Goal: Task Accomplishment & Management: Manage account settings

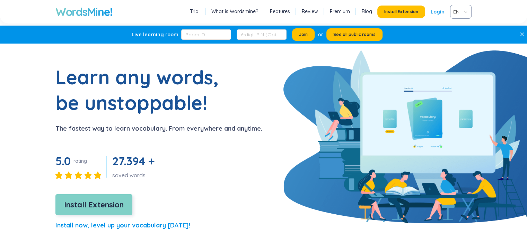
click at [104, 203] on span "Install Extension" at bounding box center [94, 205] width 60 height 12
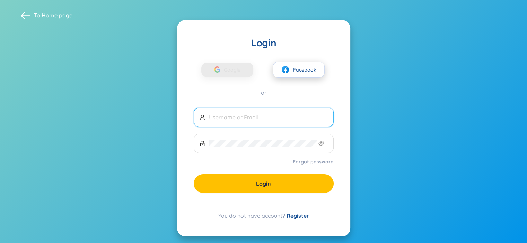
click at [308, 63] on button "Facebook" at bounding box center [299, 70] width 52 height 16
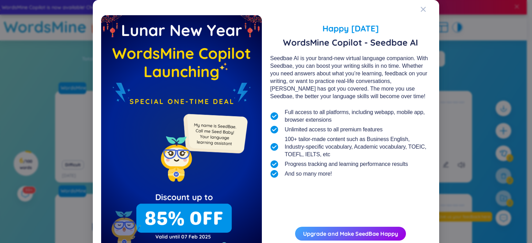
scroll to position [34, 0]
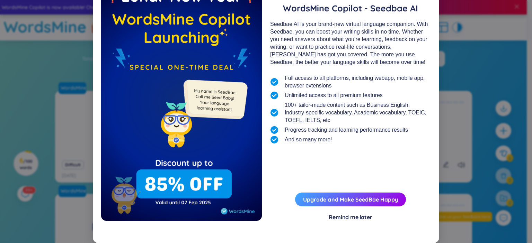
click at [342, 220] on div "Remind me later" at bounding box center [351, 218] width 44 height 8
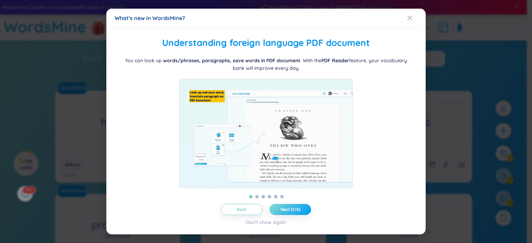
click at [284, 213] on span "Next (1/6)" at bounding box center [291, 210] width 20 height 6
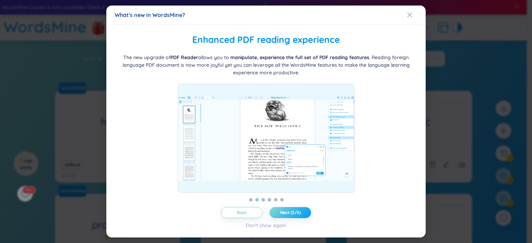
click at [284, 214] on span "Next (2/6)" at bounding box center [290, 213] width 20 height 6
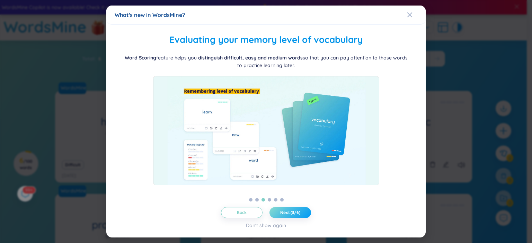
click at [284, 215] on span "Next (3/6)" at bounding box center [290, 213] width 20 height 6
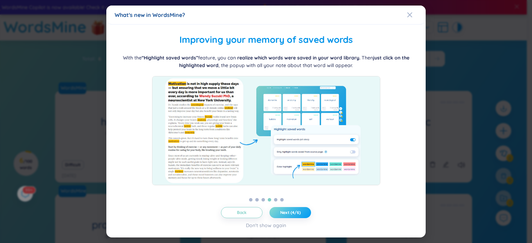
click at [284, 215] on span "Next (4/6)" at bounding box center [290, 213] width 20 height 6
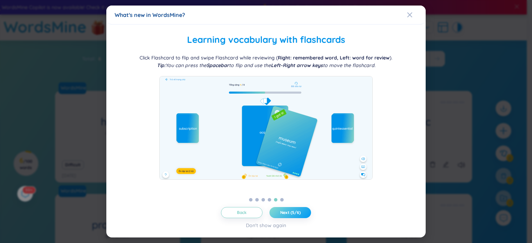
click at [284, 215] on span "Next (5/6)" at bounding box center [290, 213] width 20 height 6
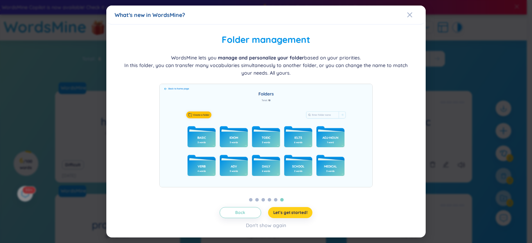
click at [303, 213] on span "Let's get started!" at bounding box center [290, 213] width 34 height 6
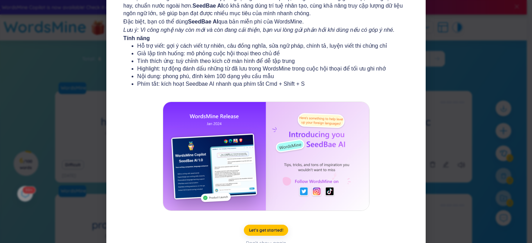
scroll to position [81, 0]
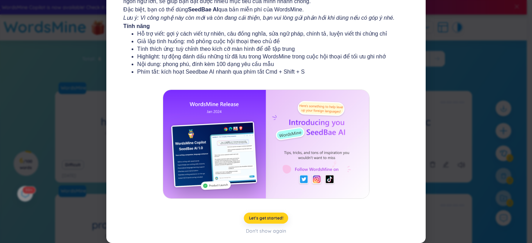
click at [268, 219] on span "Let's get started!" at bounding box center [266, 219] width 34 height 6
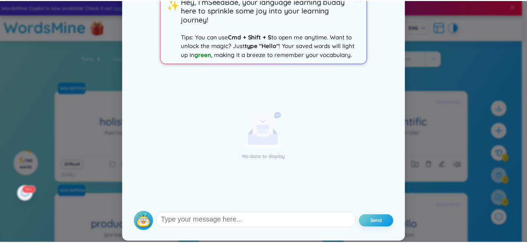
scroll to position [0, 0]
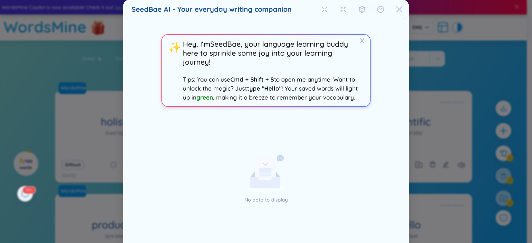
click at [396, 13] on div "Close" at bounding box center [399, 9] width 7 height 19
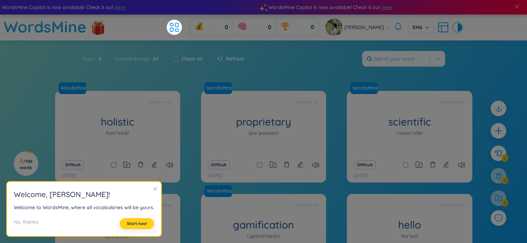
click at [140, 225] on span "Start now!" at bounding box center [137, 224] width 20 height 6
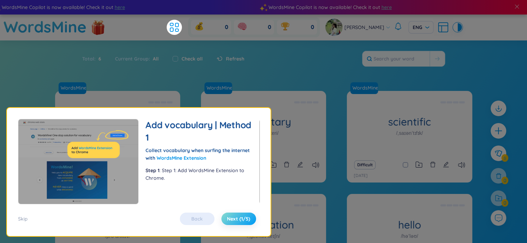
click at [237, 221] on span "Next (1/5)" at bounding box center [238, 219] width 23 height 7
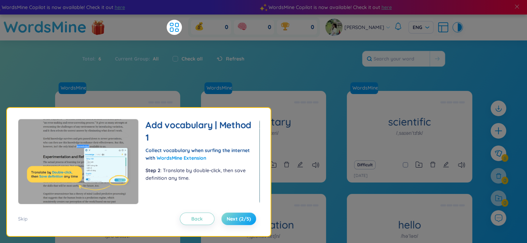
click at [238, 221] on span "Next (2/5)" at bounding box center [238, 219] width 24 height 7
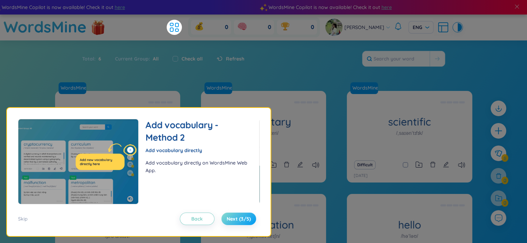
click at [239, 222] on span "Next (3/5)" at bounding box center [238, 219] width 24 height 7
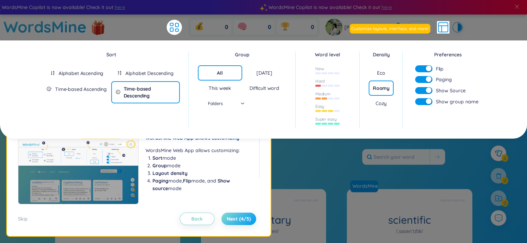
click at [239, 222] on span "Next (4/5)" at bounding box center [238, 219] width 24 height 7
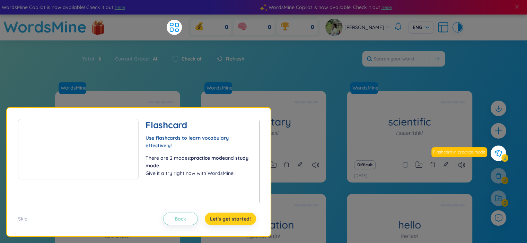
click at [239, 222] on span "Let's get started!" at bounding box center [230, 219] width 41 height 7
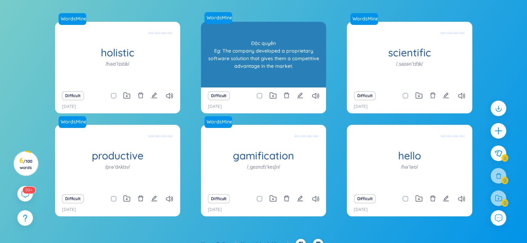
scroll to position [79, 0]
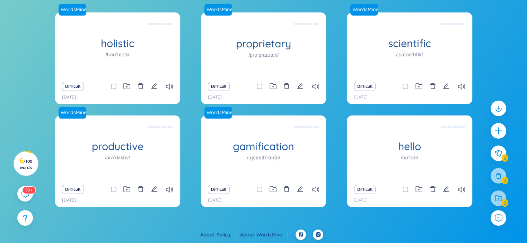
click at [507, 202] on div at bounding box center [498, 156] width 23 height 119
click at [494, 198] on div at bounding box center [498, 199] width 16 height 16
click at [497, 127] on icon "plus" at bounding box center [499, 131] width 10 height 10
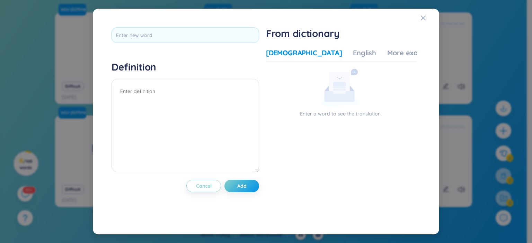
click at [200, 192] on button "Cancel" at bounding box center [203, 186] width 35 height 12
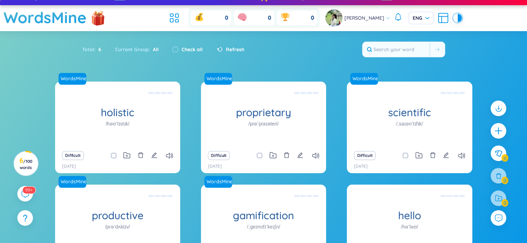
scroll to position [0, 0]
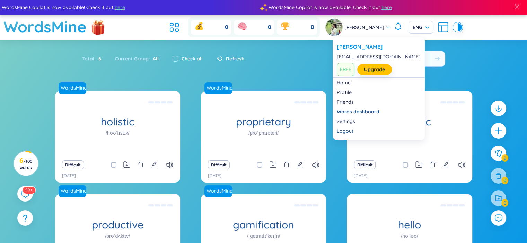
click at [354, 29] on span "[PERSON_NAME]" at bounding box center [364, 28] width 40 height 8
click at [346, 89] on link "Profile" at bounding box center [379, 92] width 84 height 7
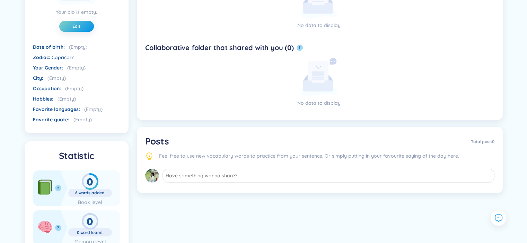
scroll to position [104, 0]
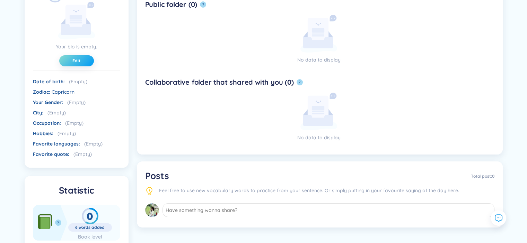
click at [76, 59] on span "Edit" at bounding box center [76, 61] width 8 height 6
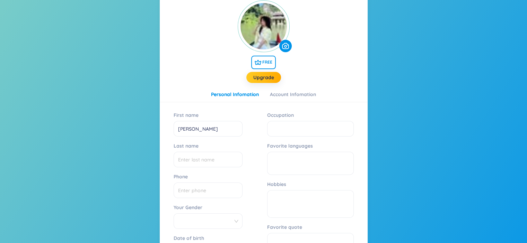
scroll to position [139, 0]
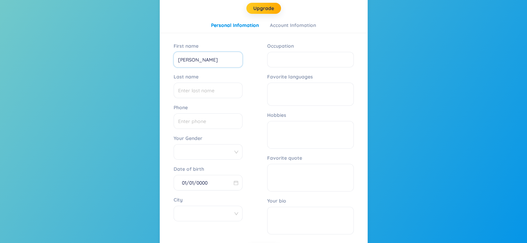
drag, startPoint x: 205, startPoint y: 58, endPoint x: 194, endPoint y: 59, distance: 11.4
click at [194, 59] on input "[PERSON_NAME]" at bounding box center [208, 60] width 69 height 16
type input "[PERSON_NAME]"
click at [215, 88] on input "Last name" at bounding box center [208, 91] width 69 height 16
type input "Mai"
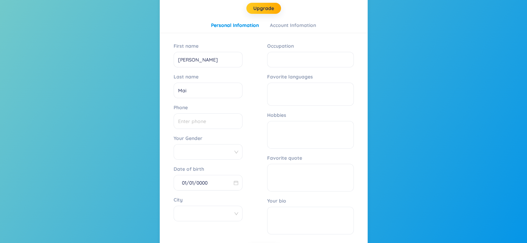
click at [223, 133] on div "Your Gender" at bounding box center [208, 146] width 69 height 27
click at [220, 125] on input "Phone" at bounding box center [208, 122] width 69 height 16
click at [229, 152] on span at bounding box center [208, 152] width 60 height 10
type input "0366943897"
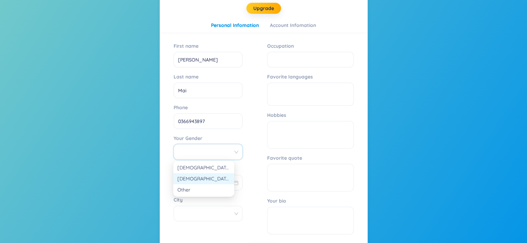
click at [209, 179] on div "[DEMOGRAPHIC_DATA]" at bounding box center [203, 179] width 53 height 8
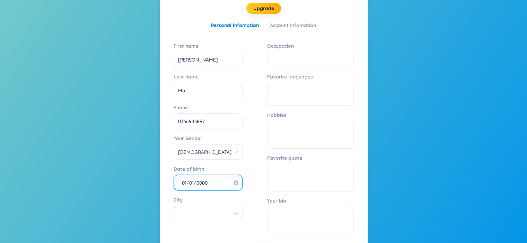
click at [187, 184] on input "01/01/0000" at bounding box center [205, 183] width 54 height 12
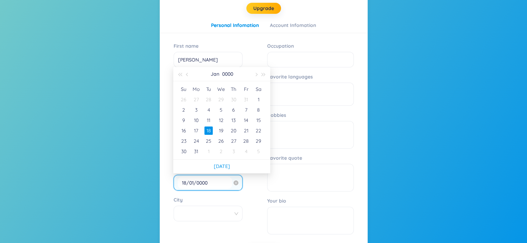
click at [192, 181] on input "18/01/0000" at bounding box center [205, 183] width 54 height 12
click at [203, 184] on input "18/03/0000" at bounding box center [205, 183] width 54 height 12
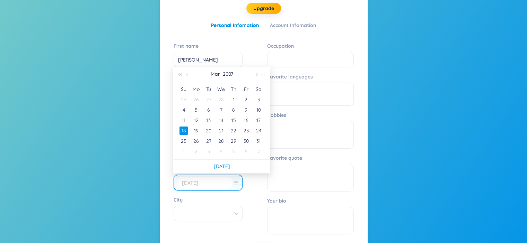
click at [183, 133] on div "18" at bounding box center [183, 131] width 8 height 8
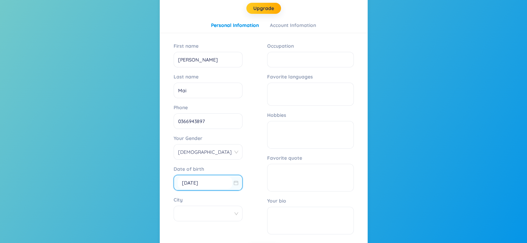
type input "[DATE]"
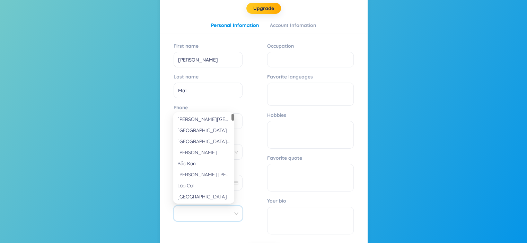
click at [201, 213] on input "City" at bounding box center [206, 214] width 56 height 16
click at [202, 128] on div "[GEOGRAPHIC_DATA]" at bounding box center [203, 131] width 53 height 8
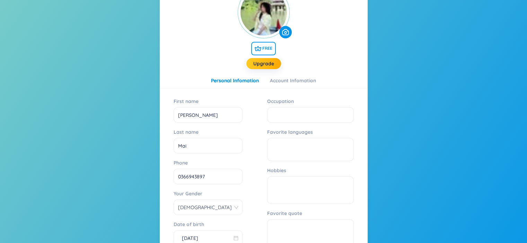
scroll to position [187, 0]
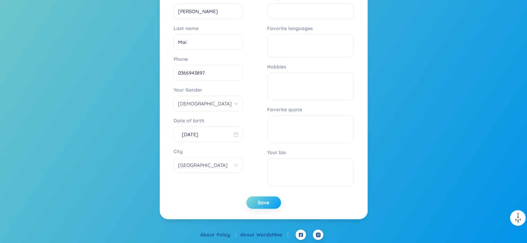
click at [261, 202] on span "Save" at bounding box center [263, 202] width 11 height 7
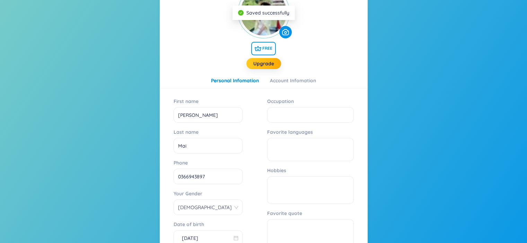
click at [286, 76] on div "Back FREE Upgrade Personal Infomation Account Infomation First name [PERSON_NAM…" at bounding box center [264, 146] width 208 height 356
click at [293, 82] on div "Account Infomation" at bounding box center [293, 81] width 46 height 8
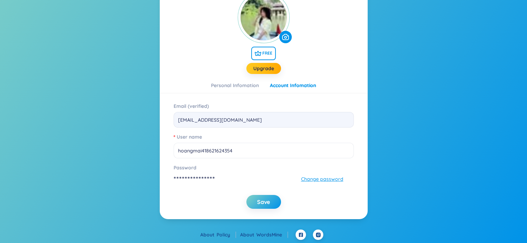
click at [182, 177] on span "**********" at bounding box center [195, 179] width 42 height 11
click at [305, 181] on span "Change password" at bounding box center [322, 180] width 42 height 8
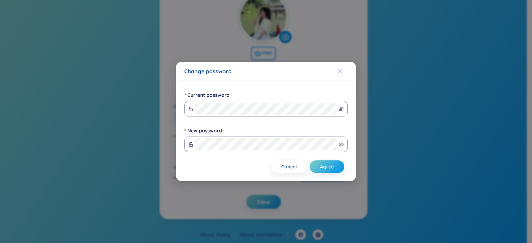
click at [339, 74] on div "Close" at bounding box center [340, 71] width 6 height 19
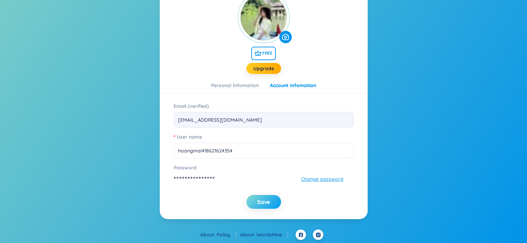
click at [269, 205] on span "Save" at bounding box center [263, 202] width 13 height 8
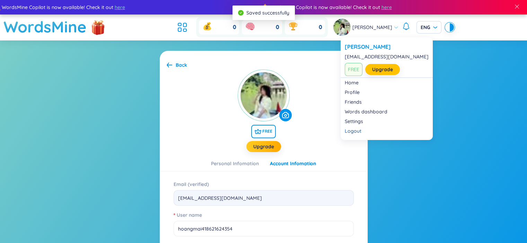
click at [350, 33] on img at bounding box center [341, 27] width 17 height 17
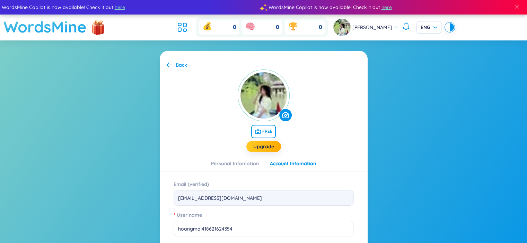
click at [75, 34] on h1 "WordsMine" at bounding box center [44, 27] width 83 height 25
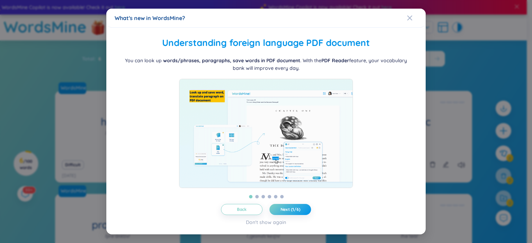
click at [406, 17] on div "What's new in WordsMine?" at bounding box center [266, 18] width 303 height 8
click at [409, 17] on icon "Close" at bounding box center [410, 18] width 6 height 6
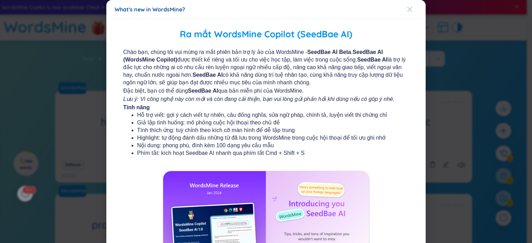
click at [407, 14] on div "Close" at bounding box center [410, 9] width 6 height 19
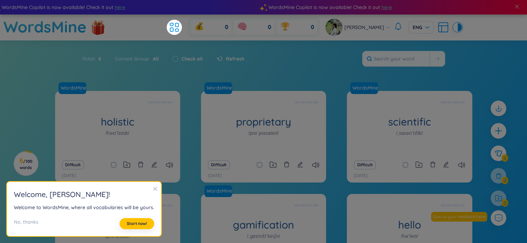
click at [281, 166] on div "Difficult" at bounding box center [263, 165] width 118 height 10
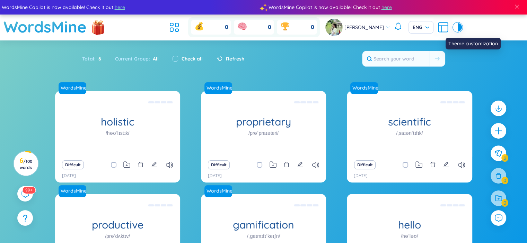
click at [453, 27] on div at bounding box center [455, 27] width 4 height 8
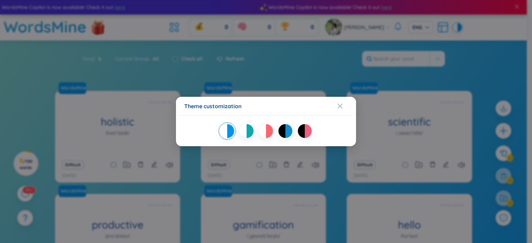
click at [265, 133] on div at bounding box center [262, 131] width 7 height 14
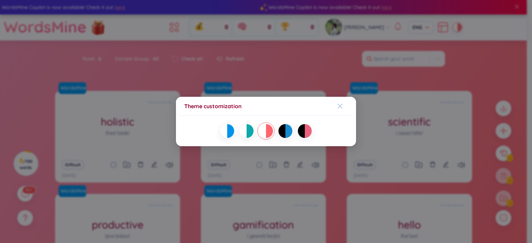
click at [341, 105] on icon "Close" at bounding box center [340, 106] width 5 height 5
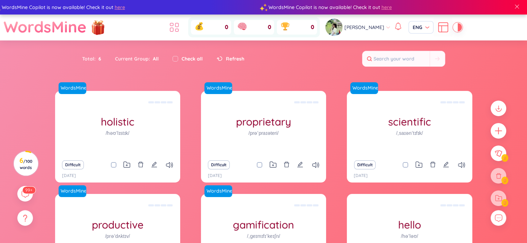
click at [173, 26] on icon at bounding box center [171, 24] width 3 height 3
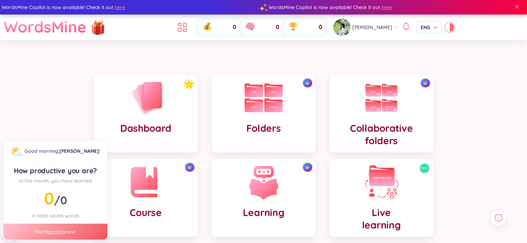
click at [273, 112] on img at bounding box center [263, 97] width 38 height 29
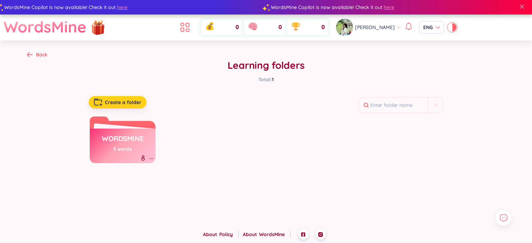
click at [124, 102] on span "Create a folder" at bounding box center [123, 102] width 36 height 7
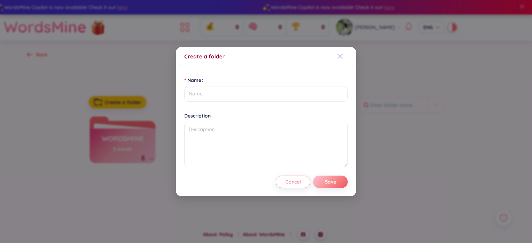
click at [345, 55] on span "Close" at bounding box center [346, 56] width 19 height 19
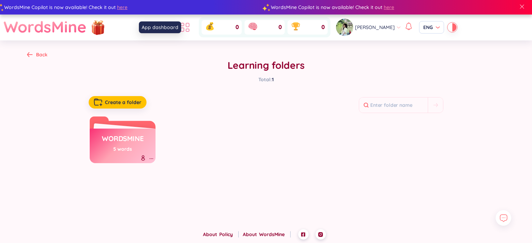
click at [191, 28] on icon at bounding box center [185, 27] width 12 height 12
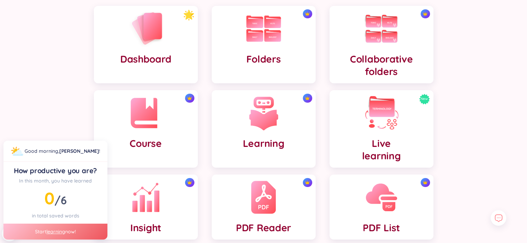
scroll to position [188, 0]
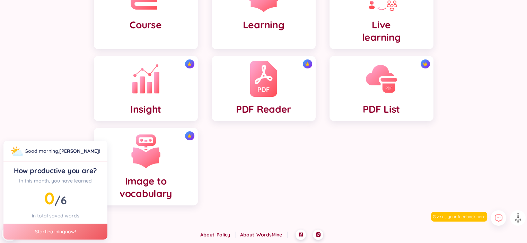
click at [275, 81] on img at bounding box center [263, 79] width 27 height 38
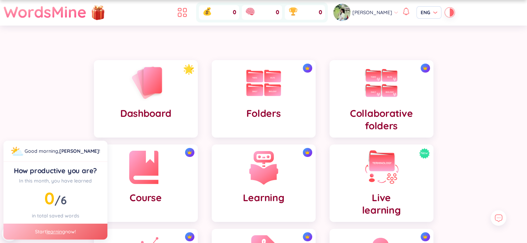
scroll to position [0, 0]
